Goal: Information Seeking & Learning: Learn about a topic

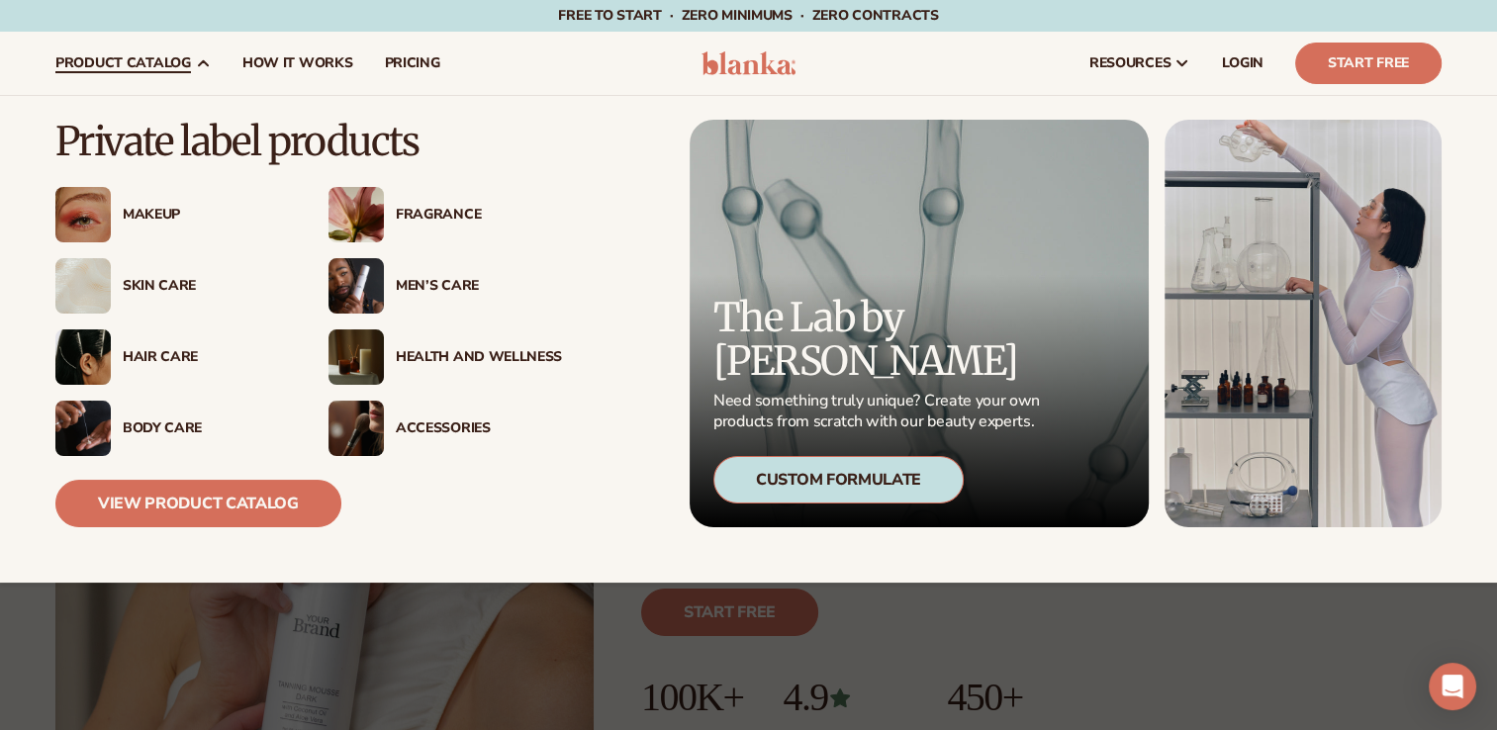
click at [355, 291] on img at bounding box center [356, 285] width 55 height 55
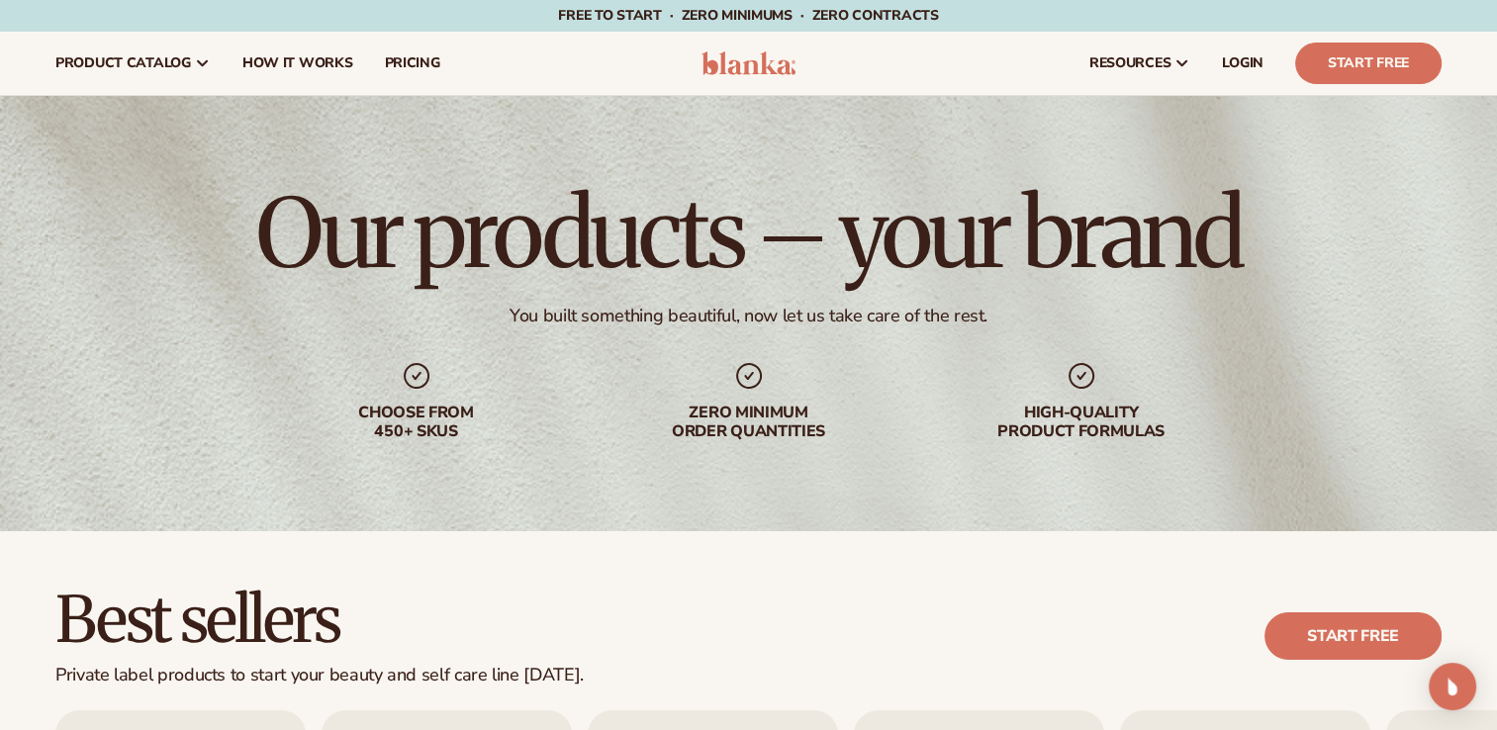
scroll to position [792, 0]
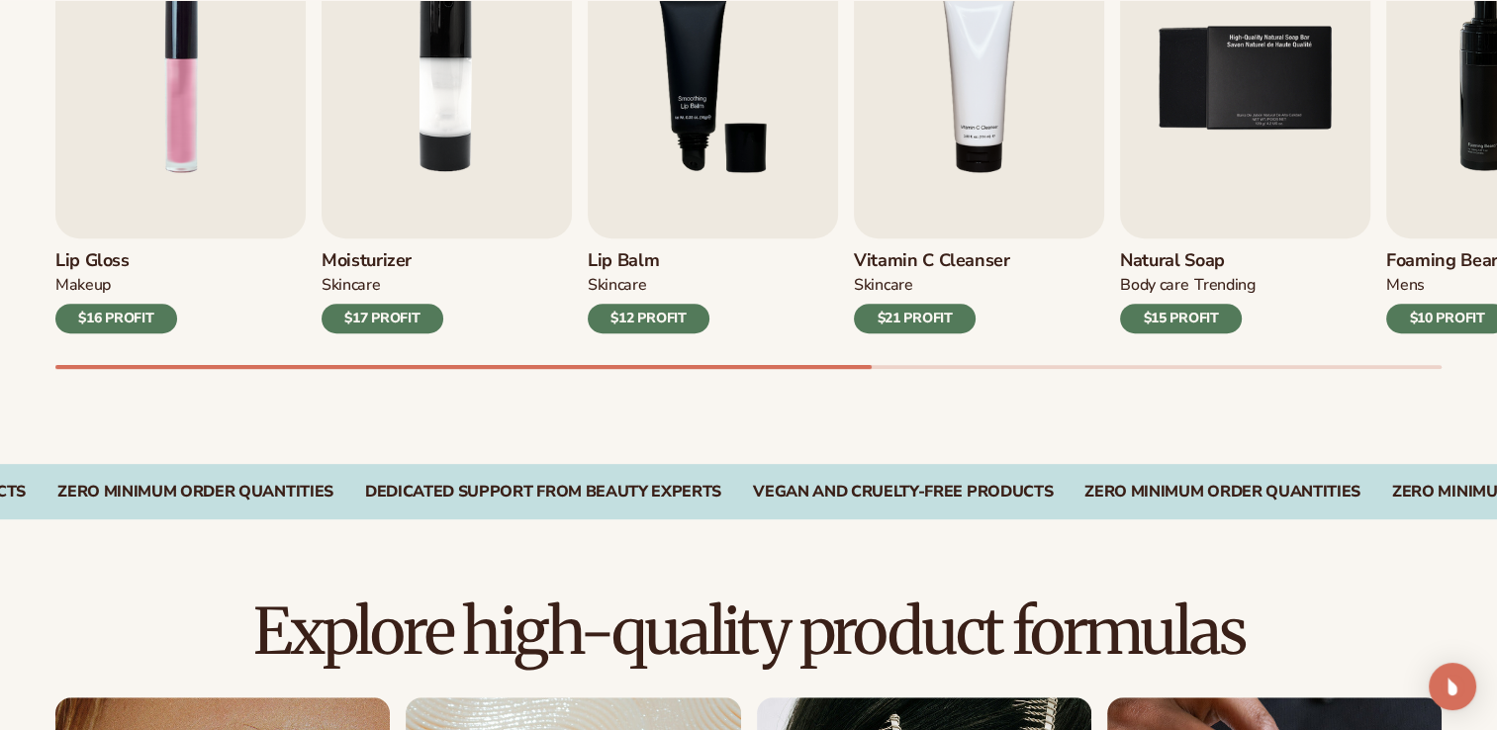
drag, startPoint x: 819, startPoint y: 363, endPoint x: 1003, endPoint y: 395, distance: 185.8
click at [1003, 395] on div "Best sellers Private label products to start your beauty and self care line tod…" at bounding box center [748, 102] width 1497 height 724
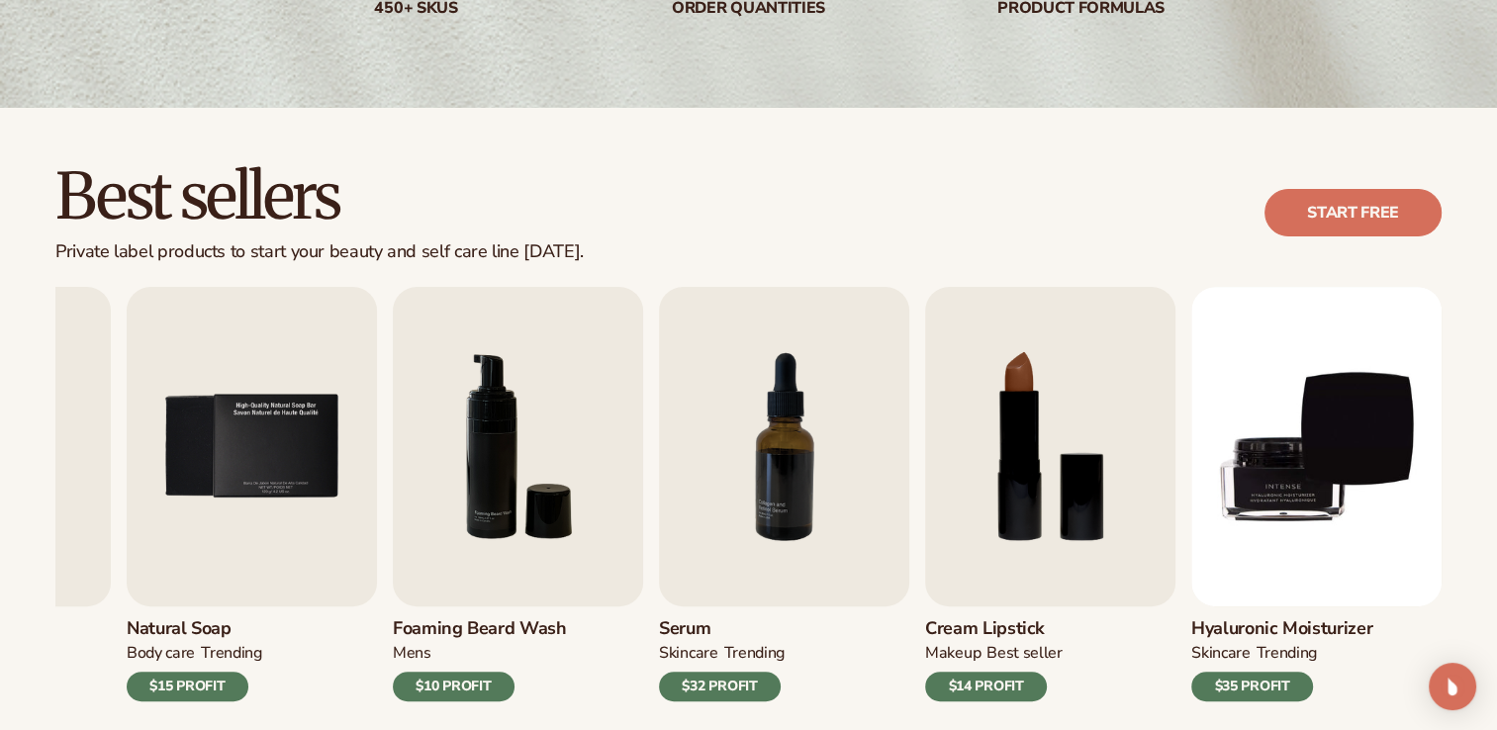
scroll to position [0, 0]
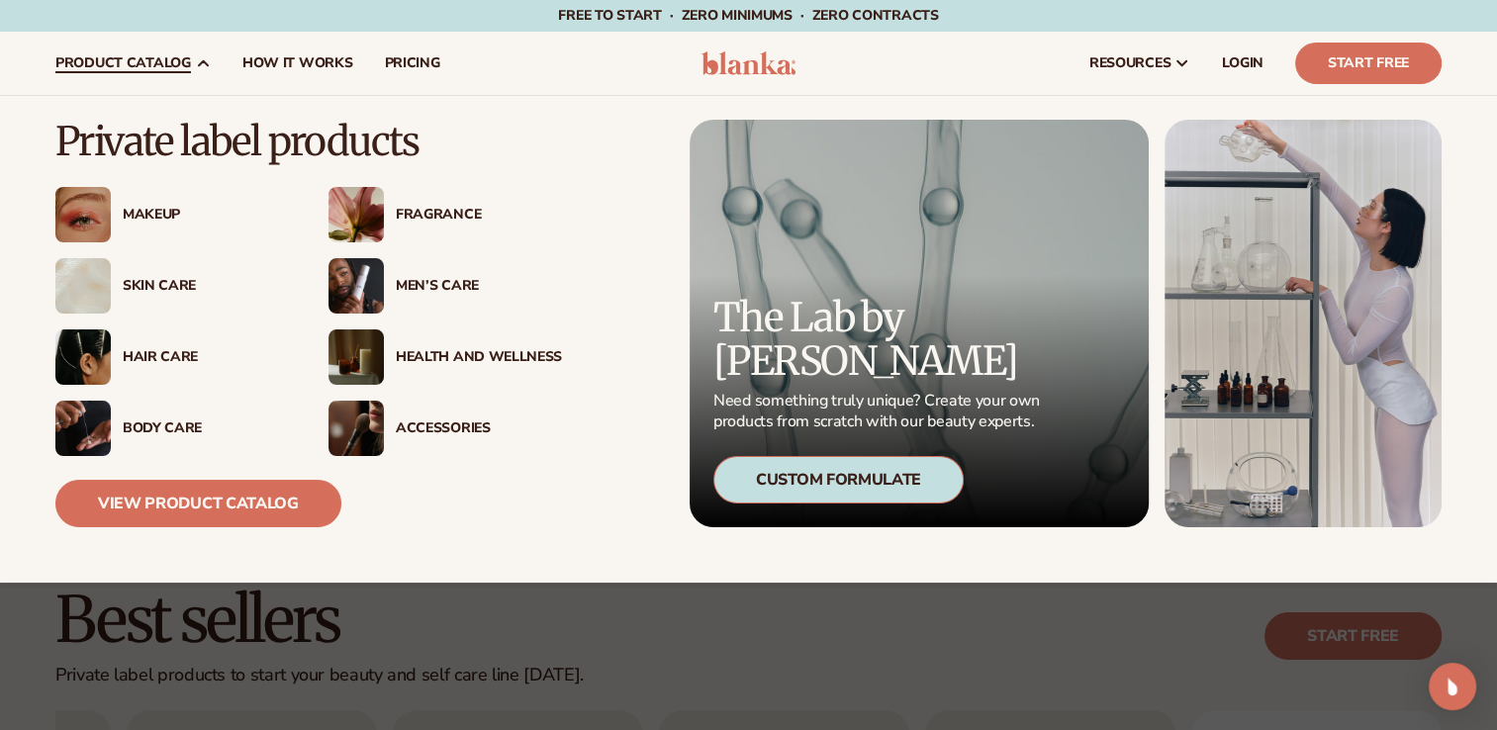
click at [446, 283] on div "Men’s Care" at bounding box center [479, 286] width 166 height 17
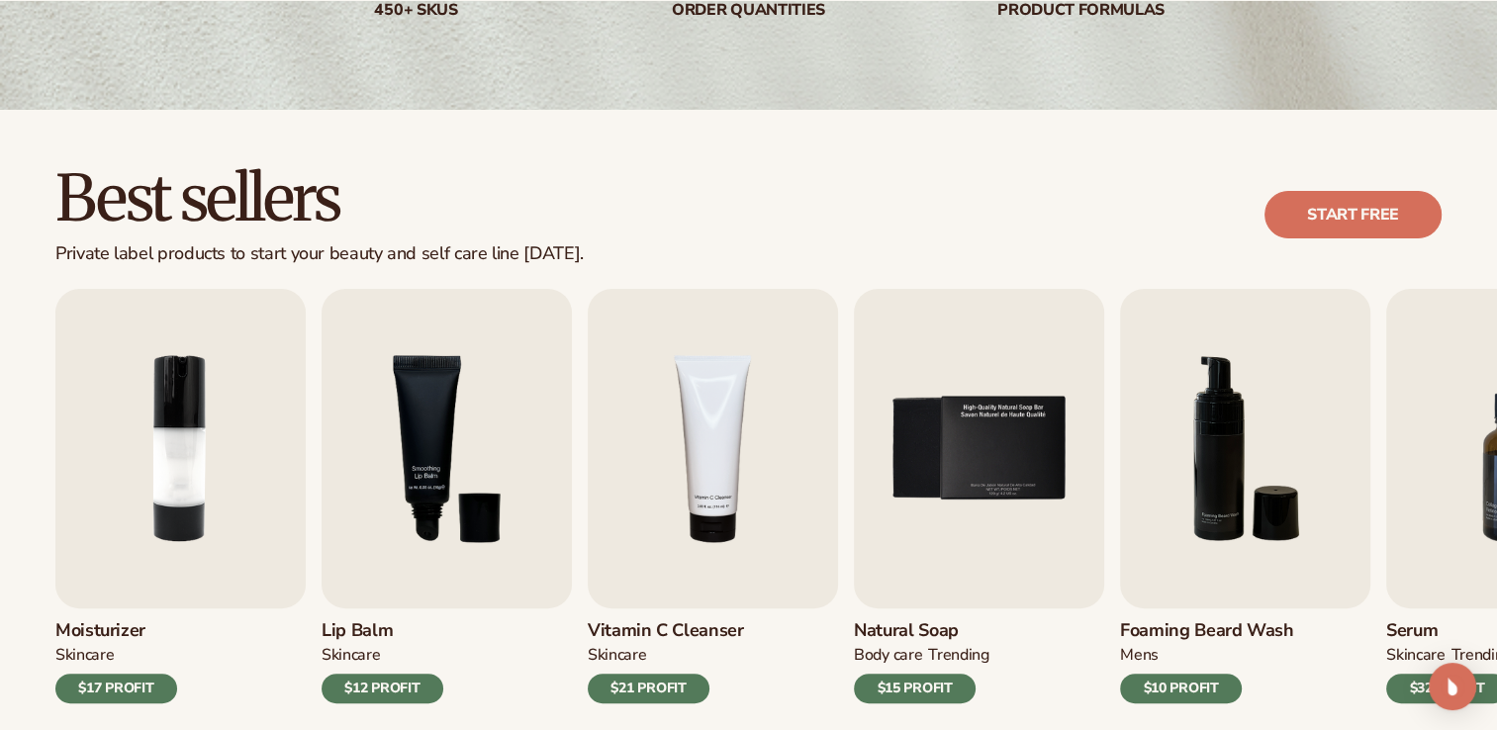
scroll to position [693, 0]
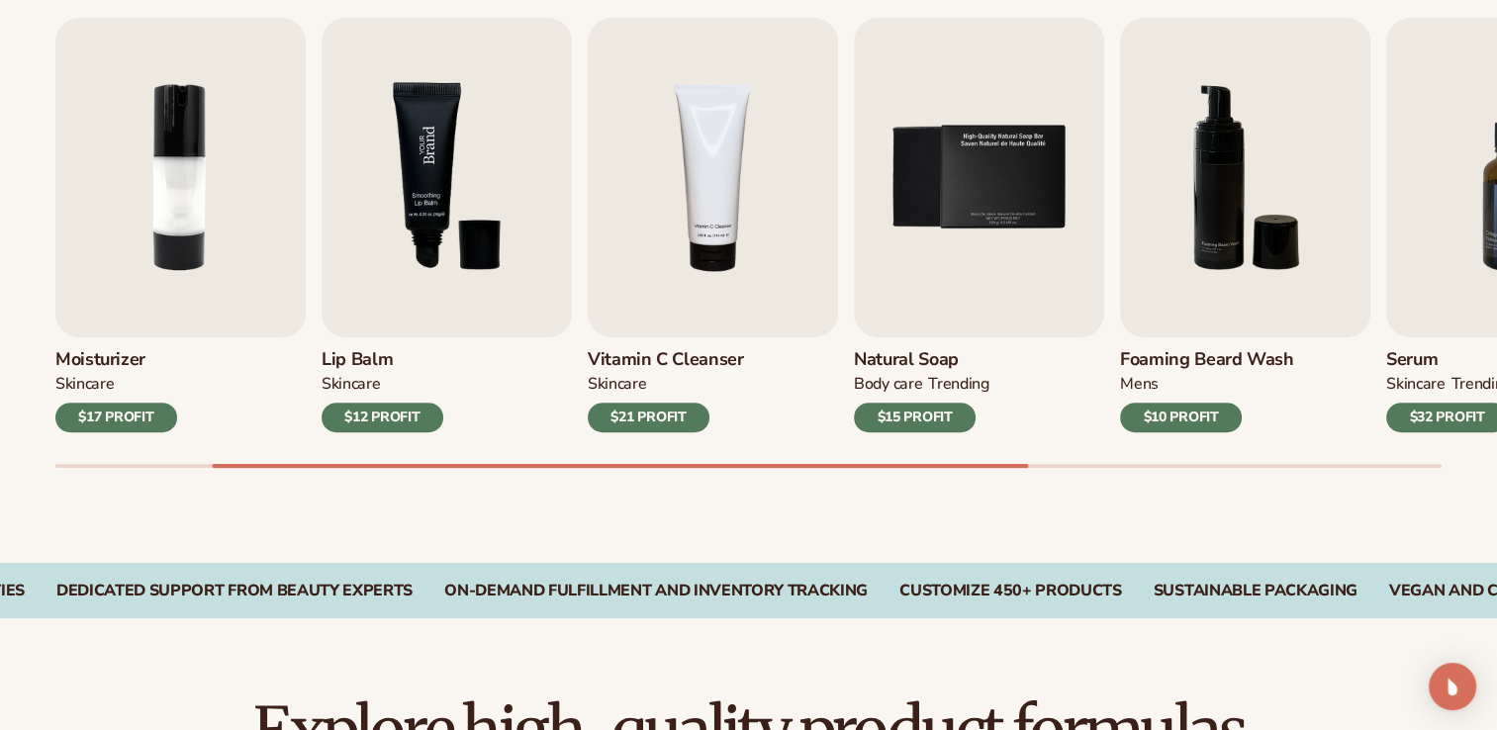
click at [447, 304] on img "3 / 9" at bounding box center [447, 178] width 250 height 320
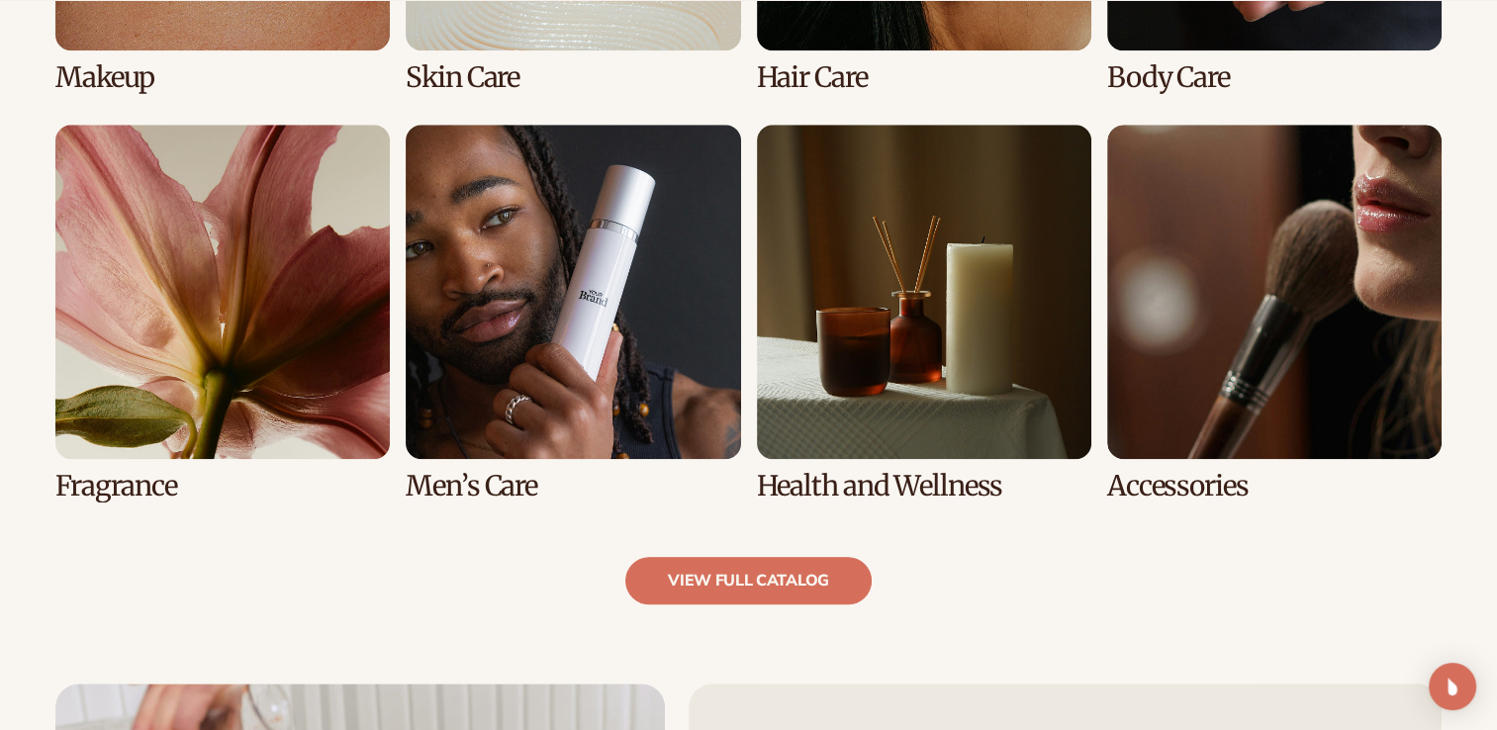
scroll to position [1781, 0]
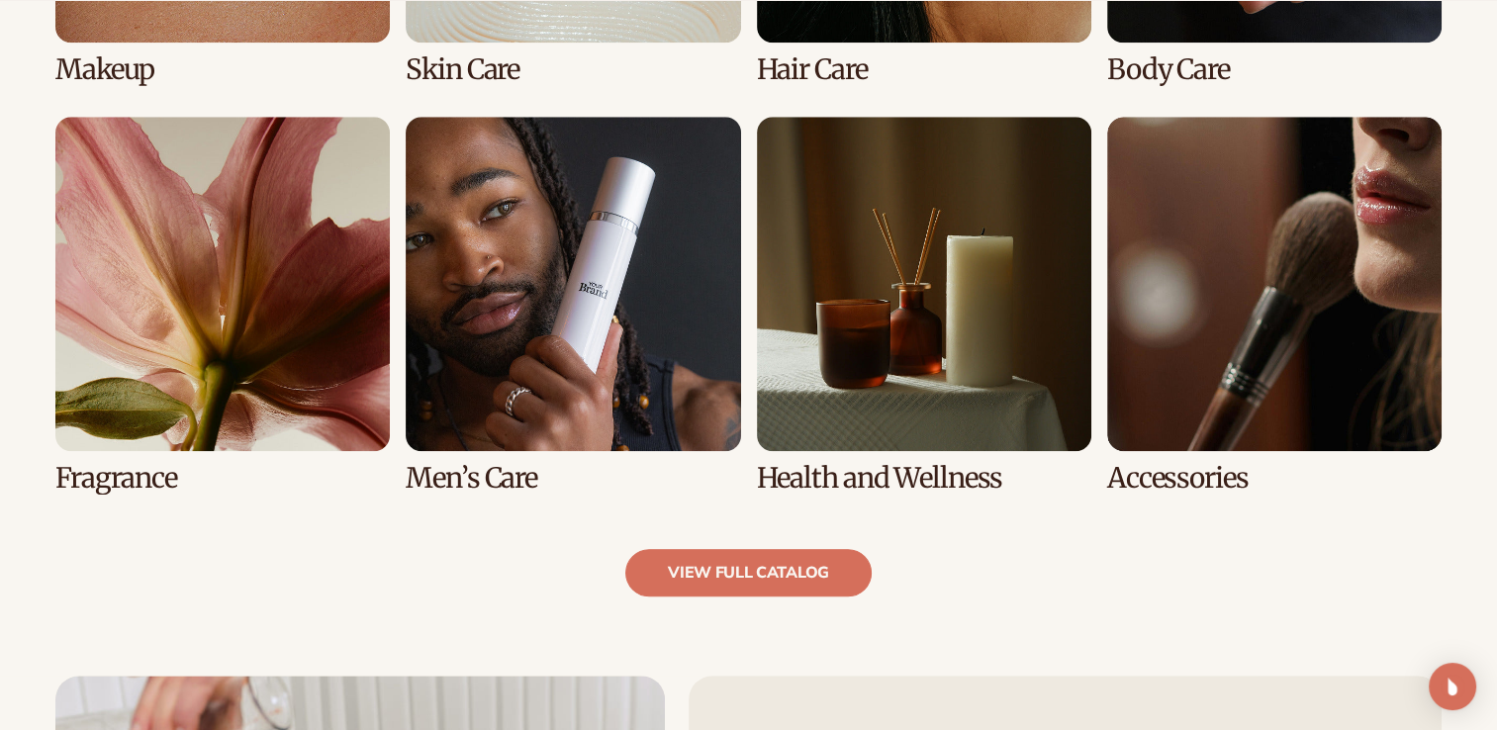
click at [485, 477] on link "6 / 8" at bounding box center [573, 305] width 335 height 377
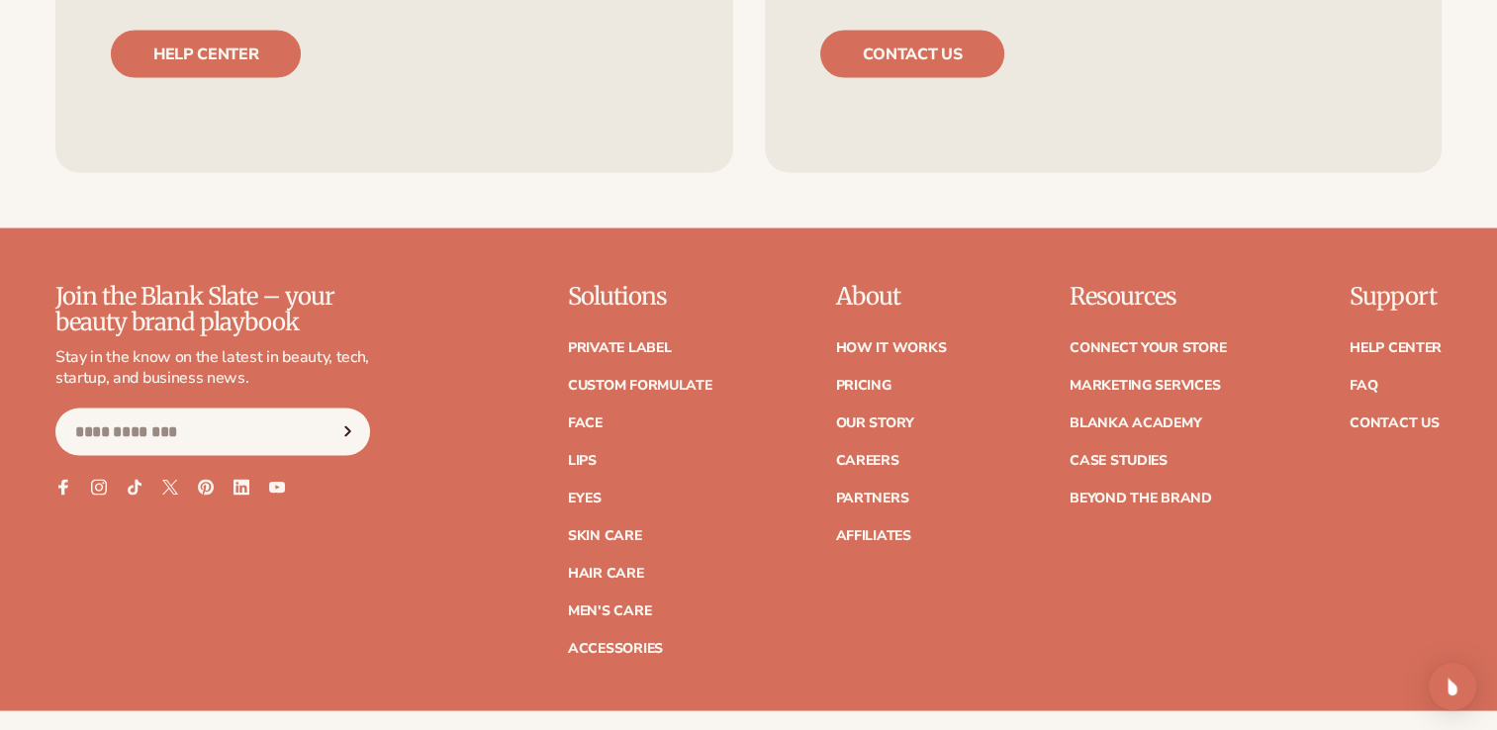
scroll to position [3775, 0]
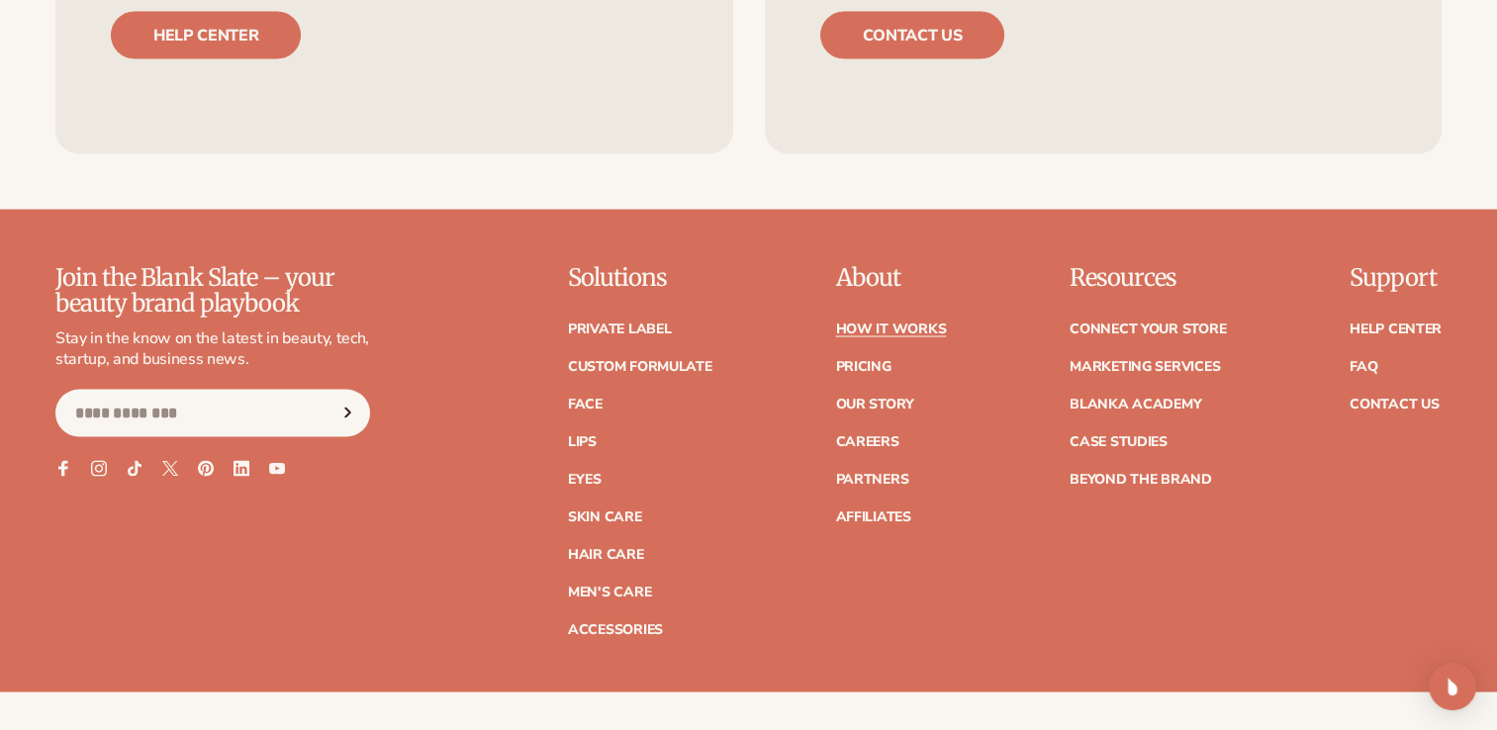
click at [907, 323] on link "How It Works" at bounding box center [890, 330] width 111 height 14
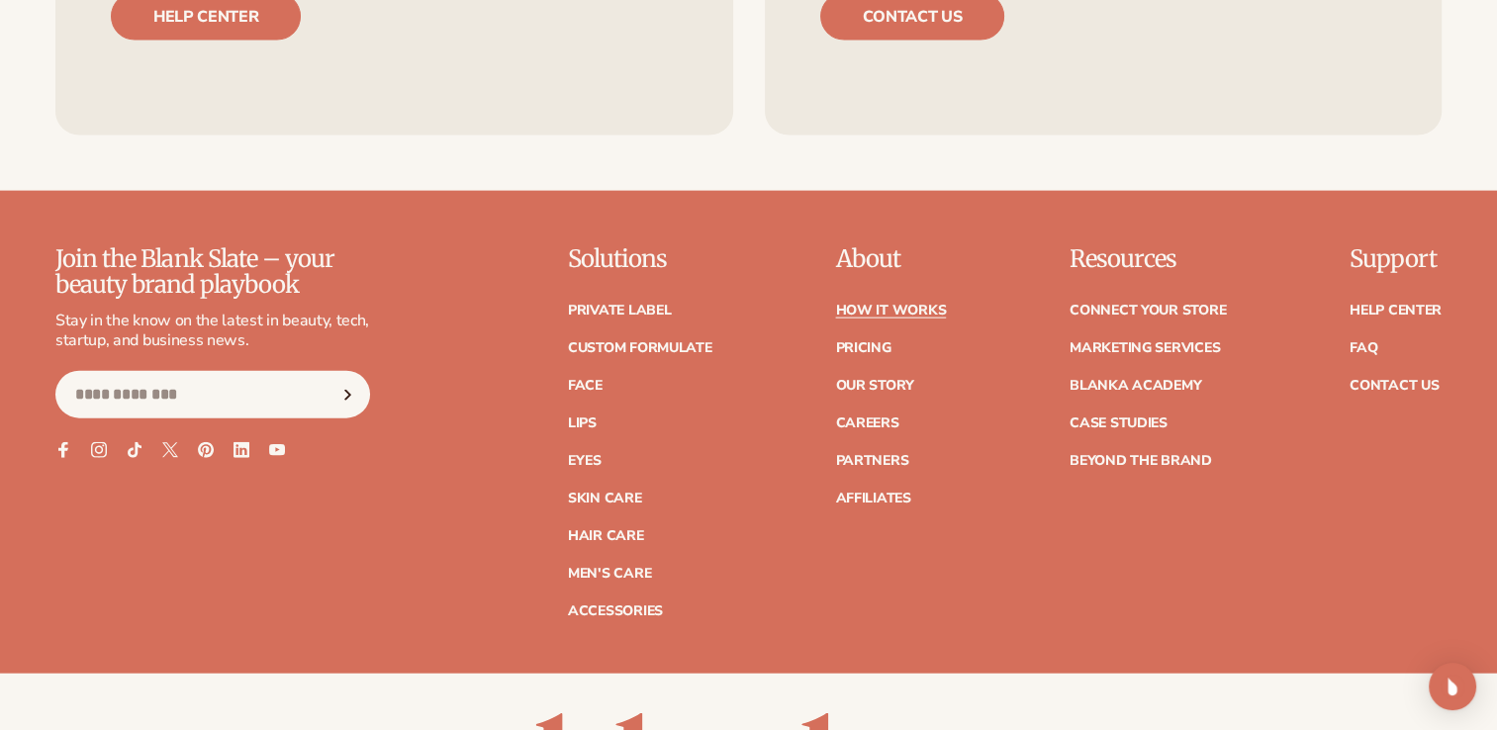
scroll to position [4454, 0]
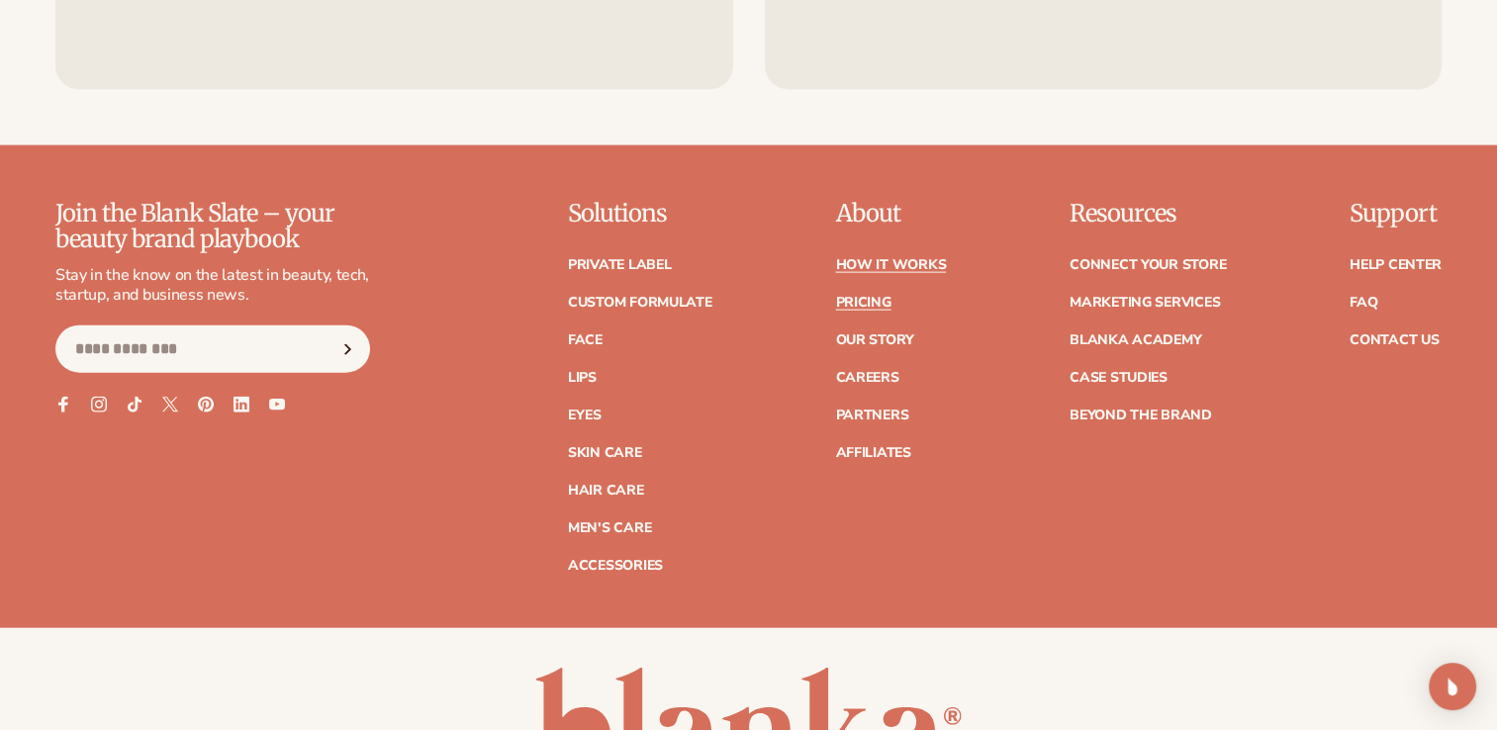
click at [870, 306] on link "Pricing" at bounding box center [862, 303] width 55 height 14
